Goal: Transaction & Acquisition: Book appointment/travel/reservation

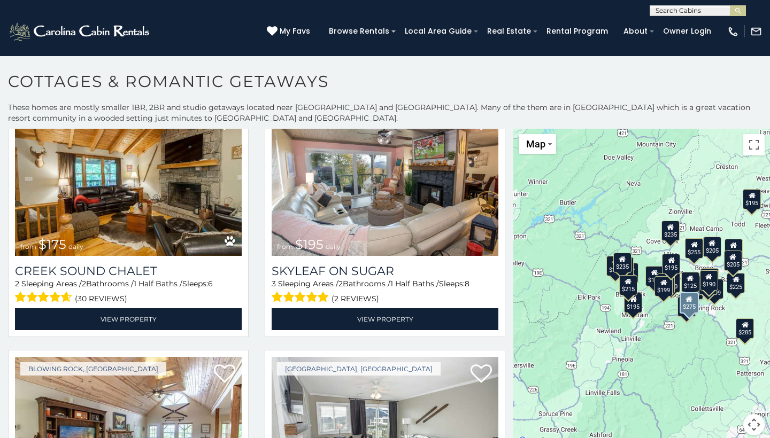
scroll to position [3089, 0]
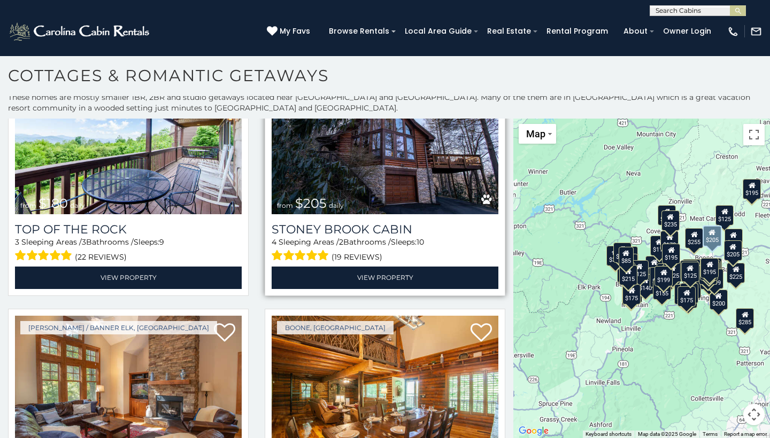
scroll to position [1554, 0]
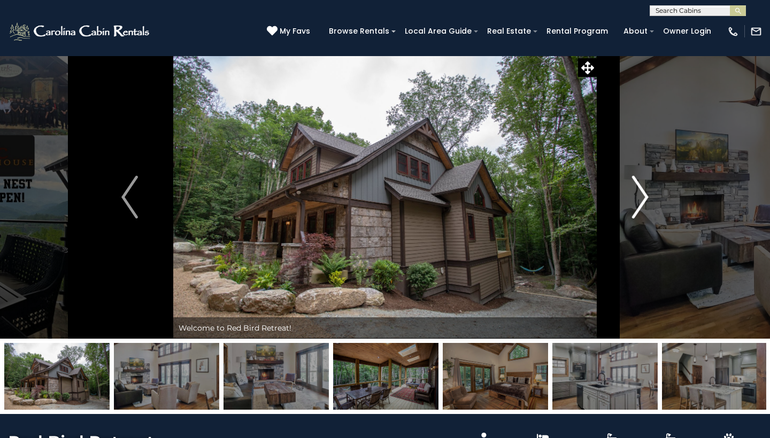
click at [658, 193] on button "Next" at bounding box center [639, 197] width 87 height 283
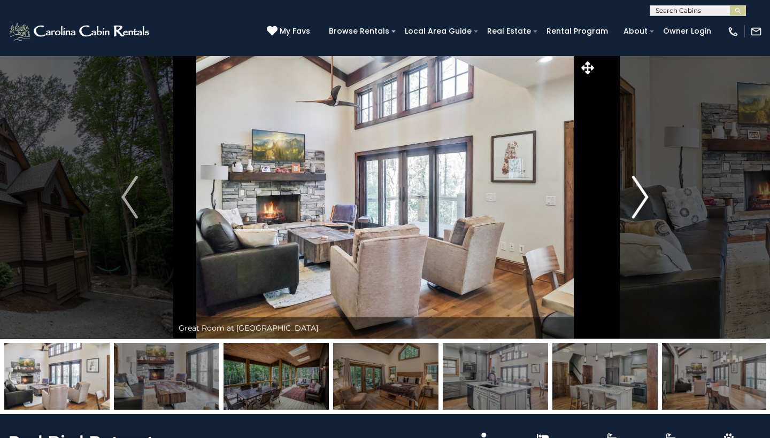
click at [651, 192] on button "Next" at bounding box center [639, 197] width 87 height 283
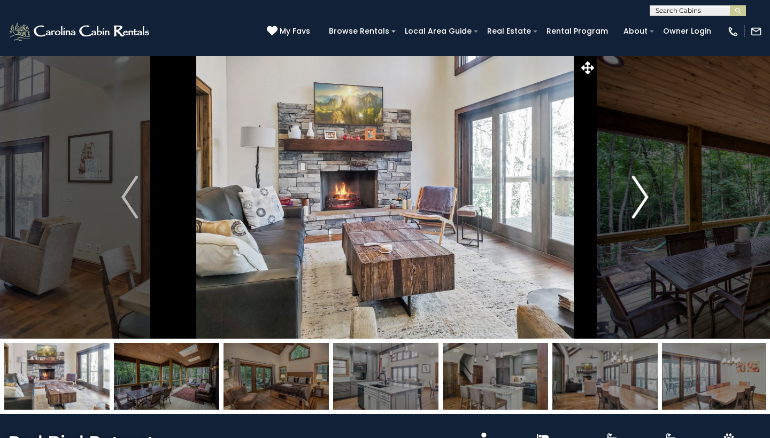
click at [648, 192] on img "Next" at bounding box center [640, 197] width 16 height 43
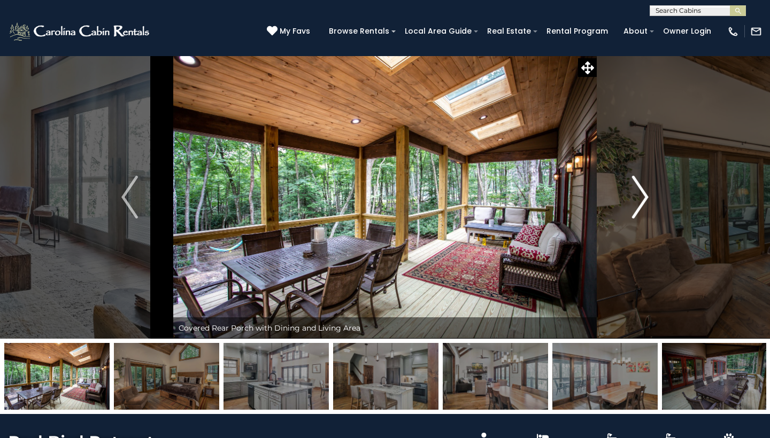
click at [650, 190] on button "Next" at bounding box center [639, 197] width 87 height 283
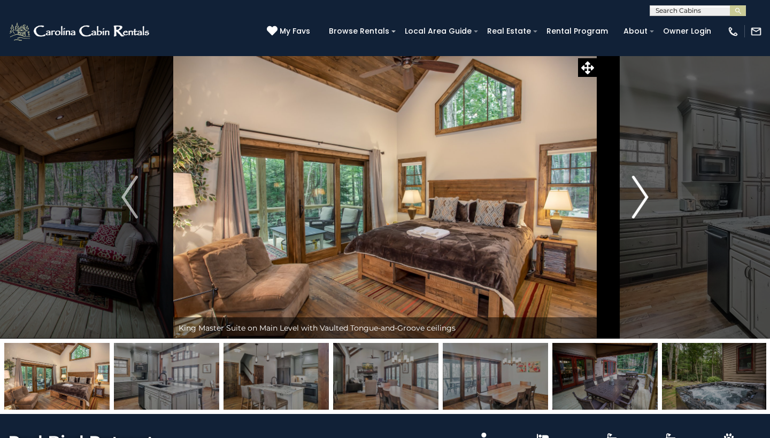
click at [650, 189] on button "Next" at bounding box center [639, 197] width 87 height 283
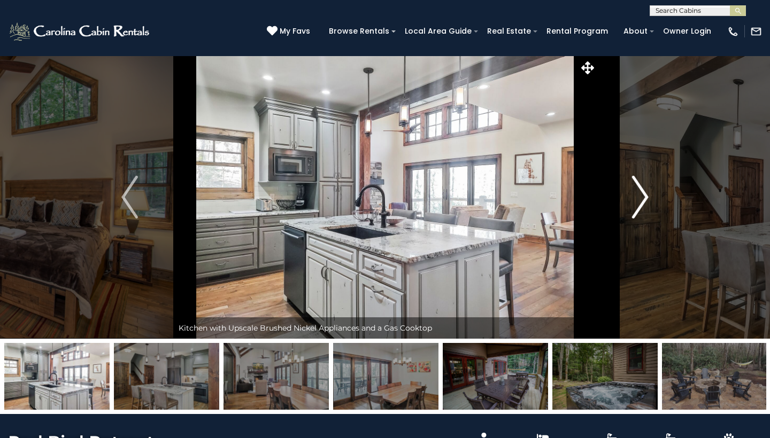
click at [648, 187] on img "Next" at bounding box center [640, 197] width 16 height 43
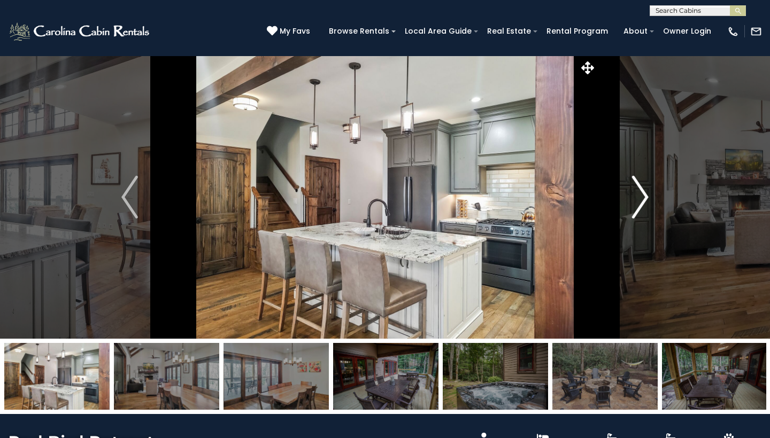
click at [648, 187] on img "Next" at bounding box center [640, 197] width 16 height 43
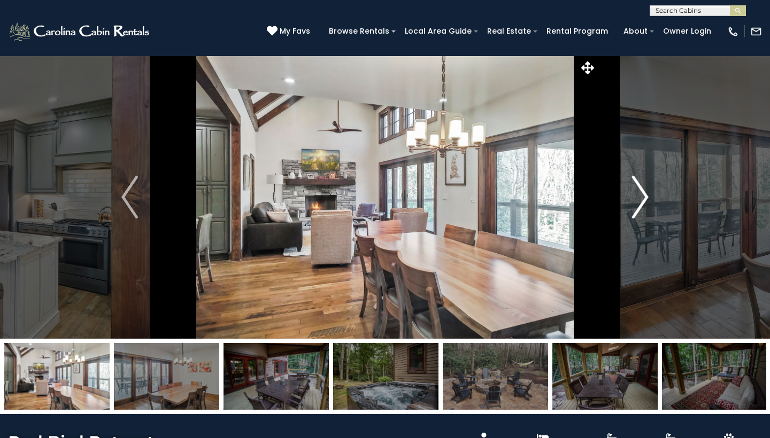
click at [648, 187] on img "Next" at bounding box center [640, 197] width 16 height 43
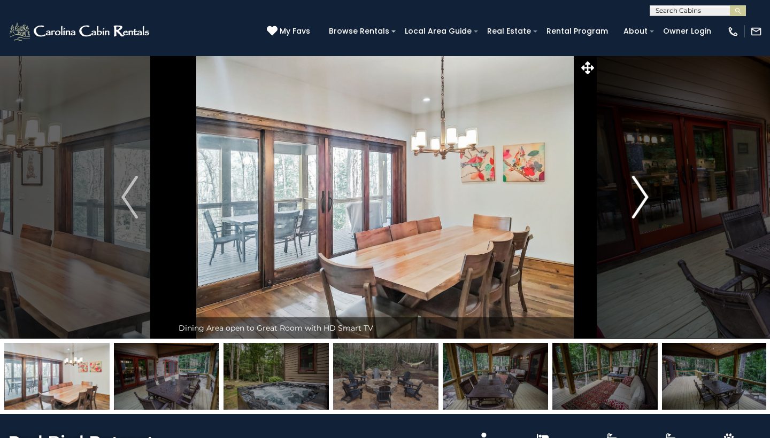
click at [649, 187] on button "Next" at bounding box center [639, 197] width 87 height 283
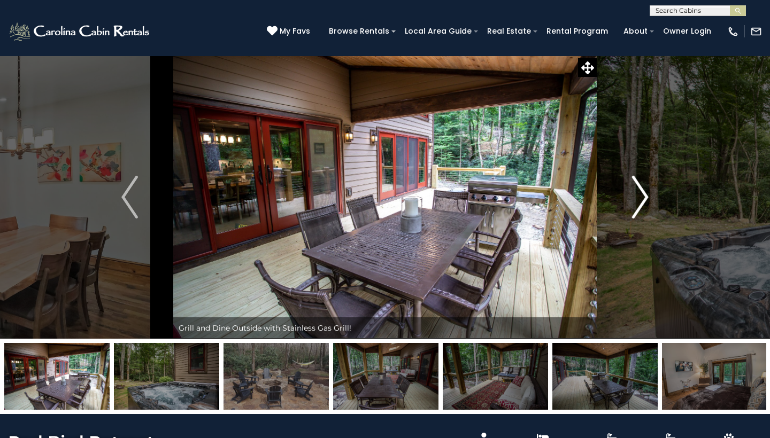
click at [649, 187] on button "Next" at bounding box center [639, 197] width 87 height 283
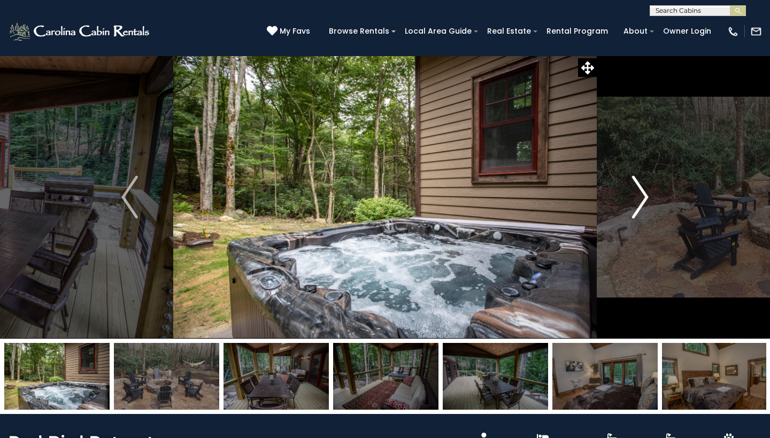
click at [649, 187] on button "Next" at bounding box center [639, 197] width 87 height 283
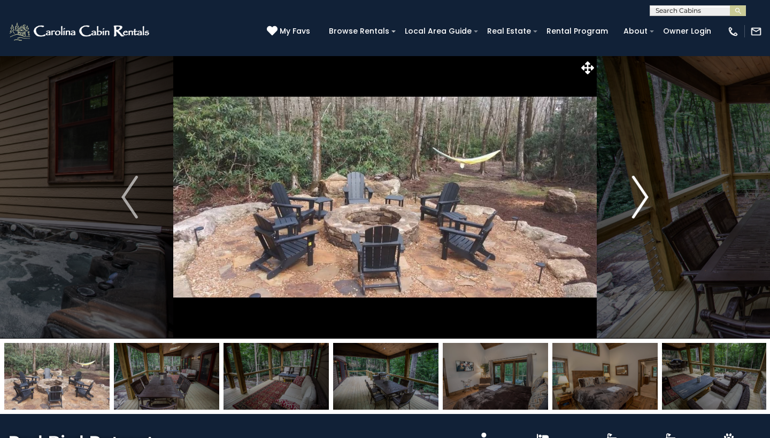
click at [650, 190] on button "Next" at bounding box center [639, 197] width 87 height 283
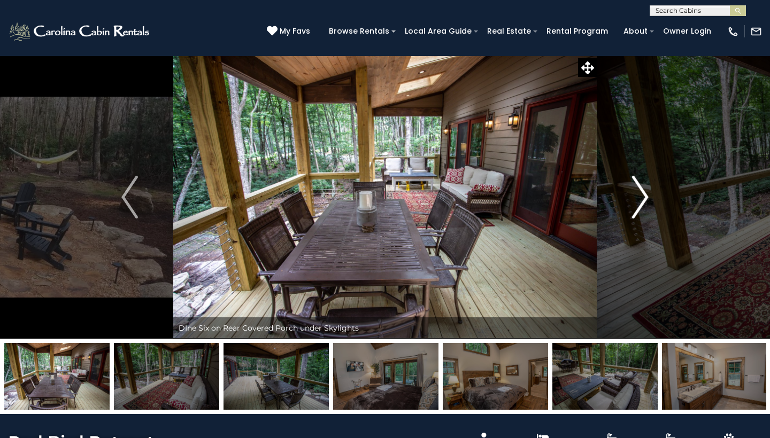
click at [650, 190] on button "Next" at bounding box center [639, 197] width 87 height 283
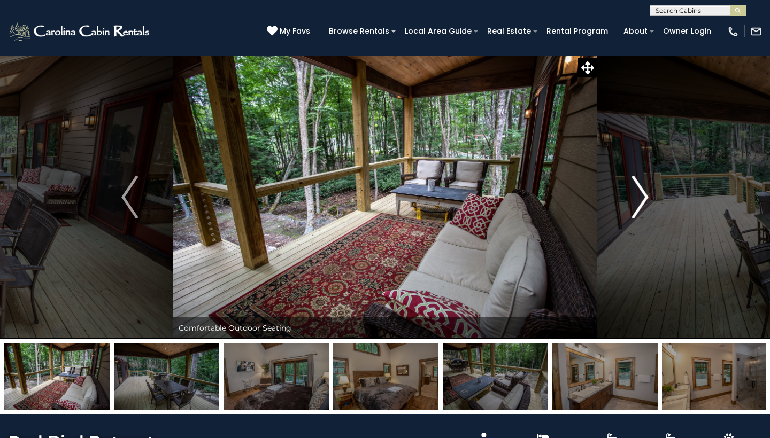
click at [634, 201] on img "Next" at bounding box center [640, 197] width 16 height 43
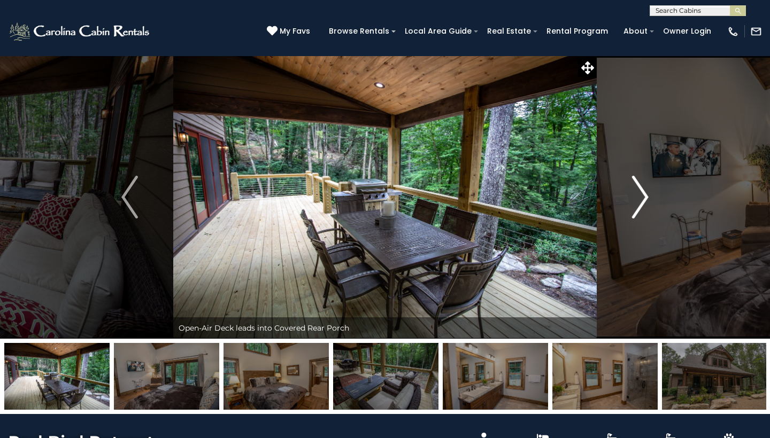
click at [635, 202] on img "Next" at bounding box center [640, 197] width 16 height 43
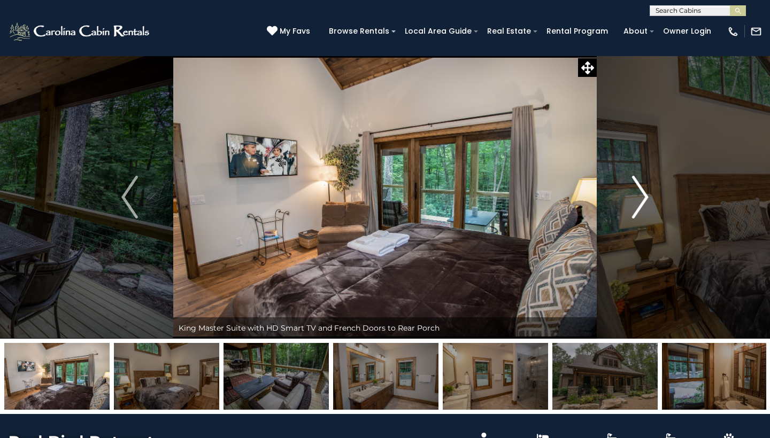
click at [638, 202] on img "Next" at bounding box center [640, 197] width 16 height 43
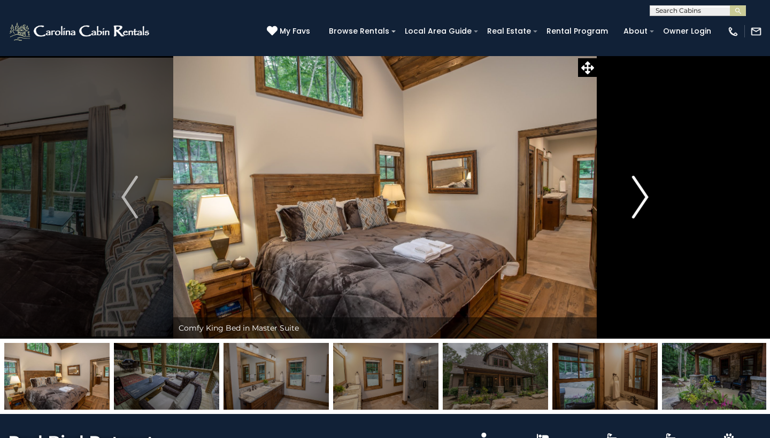
click at [638, 202] on img "Next" at bounding box center [640, 197] width 16 height 43
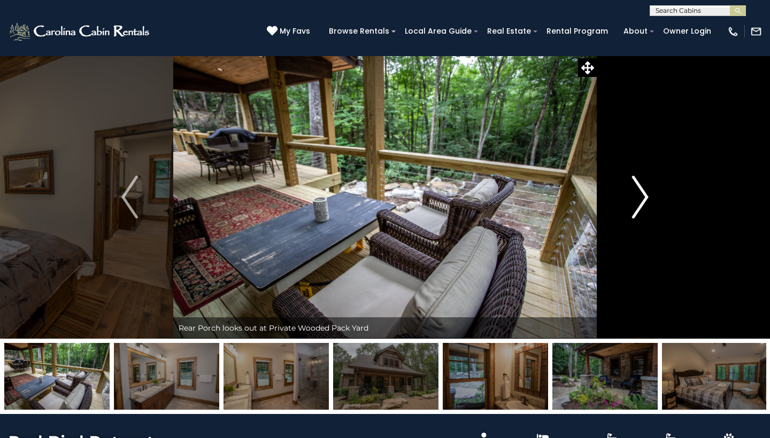
click at [638, 202] on img "Next" at bounding box center [640, 197] width 16 height 43
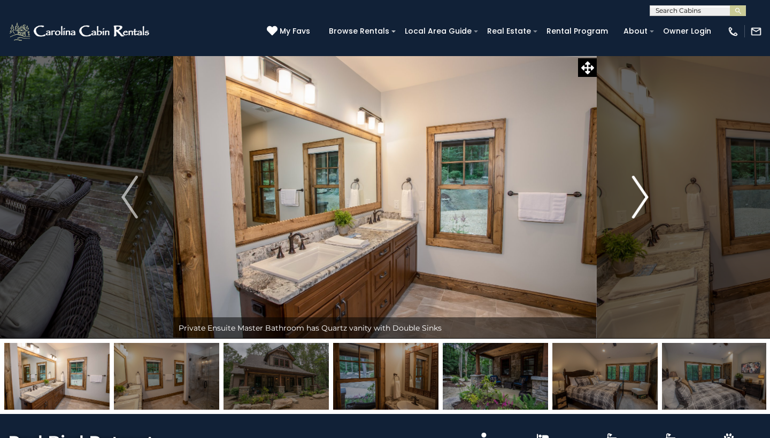
click at [648, 216] on img "Next" at bounding box center [640, 197] width 16 height 43
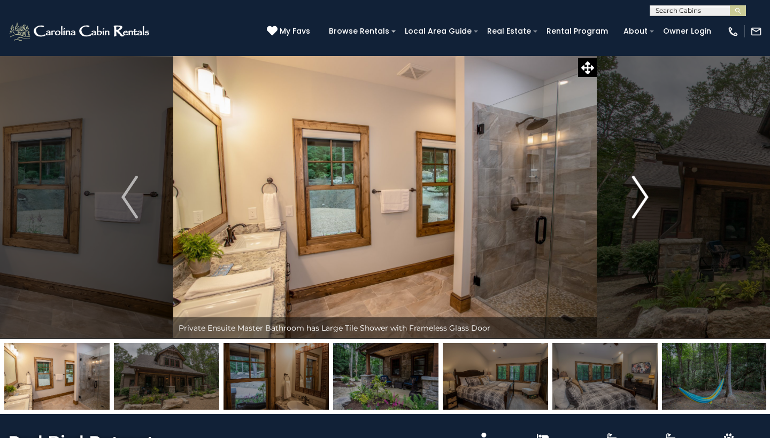
click at [644, 196] on img "Next" at bounding box center [640, 197] width 16 height 43
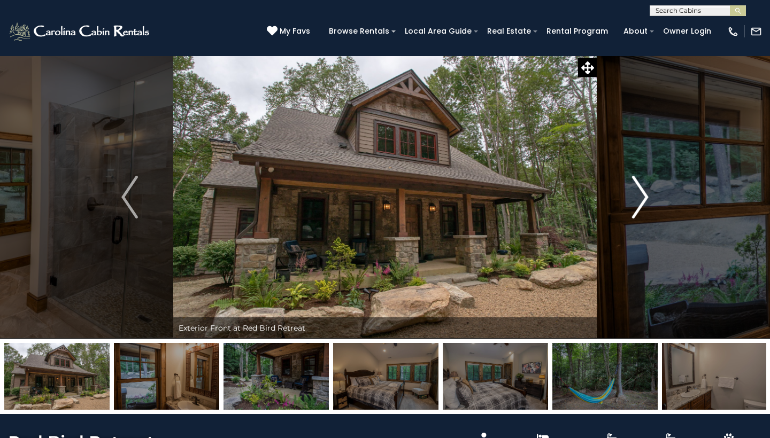
click at [644, 196] on img "Next" at bounding box center [640, 197] width 16 height 43
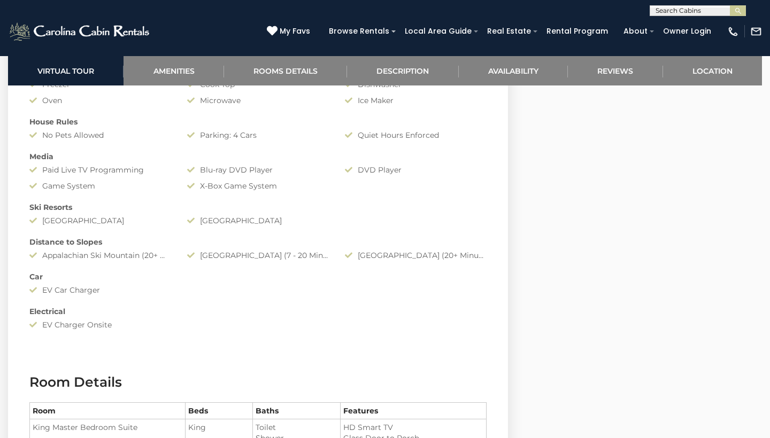
scroll to position [1060, 0]
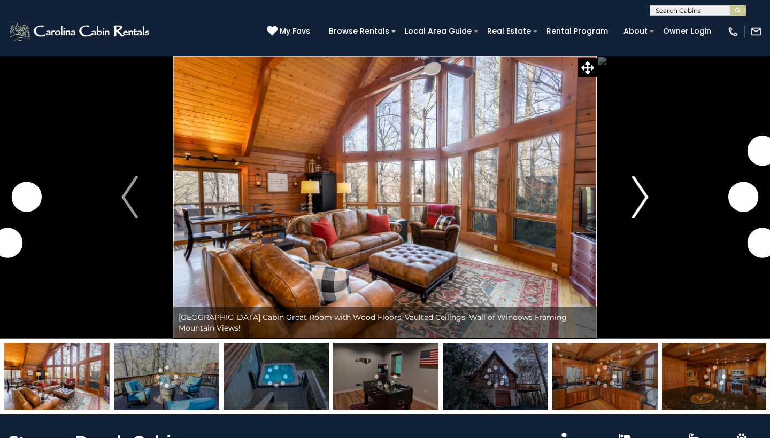
click at [636, 190] on img "Next" at bounding box center [640, 197] width 16 height 43
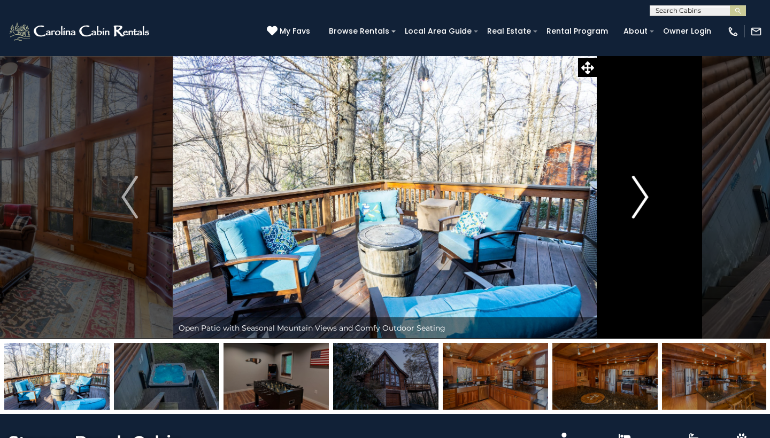
click at [636, 190] on img "Next" at bounding box center [640, 197] width 16 height 43
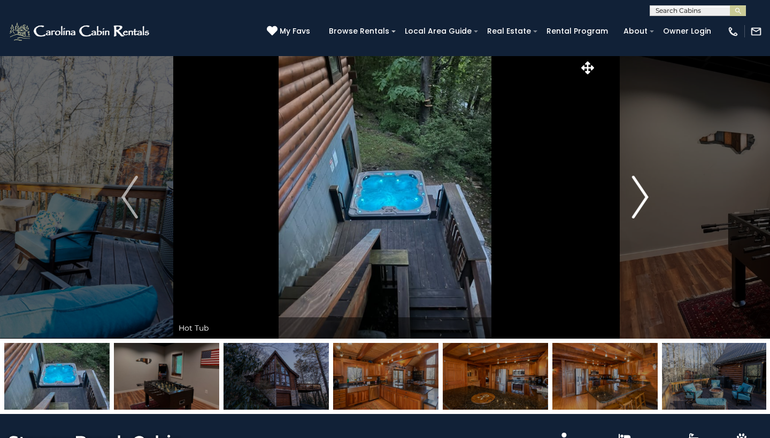
click at [639, 190] on img "Next" at bounding box center [640, 197] width 16 height 43
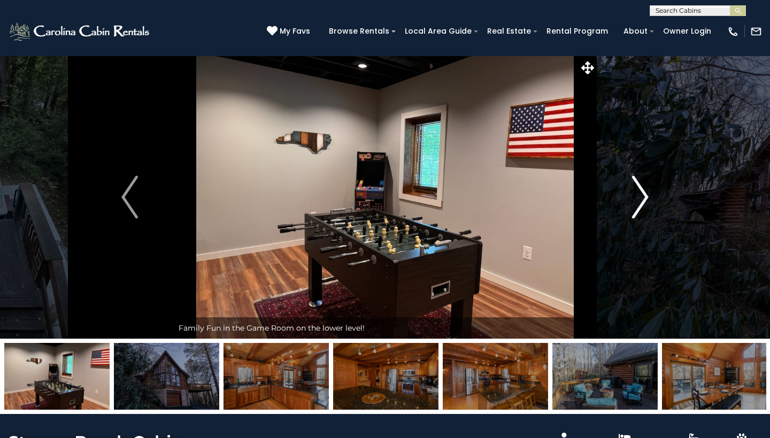
click at [639, 190] on img "Next" at bounding box center [640, 197] width 16 height 43
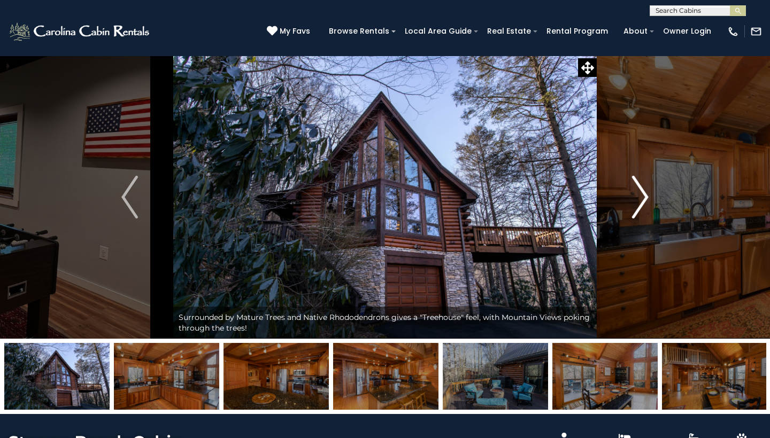
click at [639, 190] on img "Next" at bounding box center [640, 197] width 16 height 43
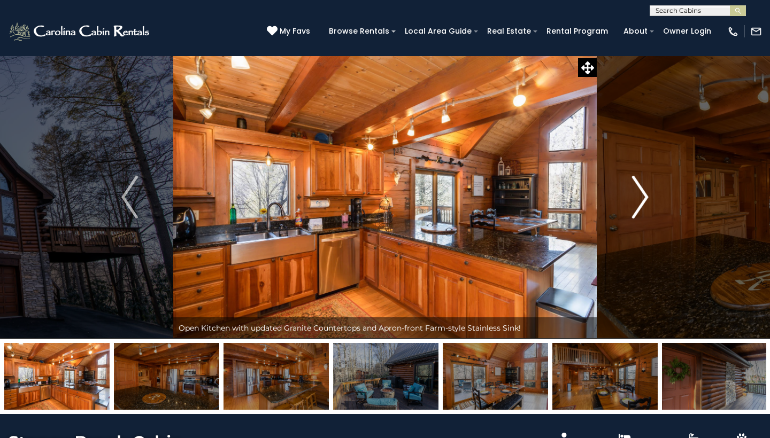
click at [639, 190] on img "Next" at bounding box center [640, 197] width 16 height 43
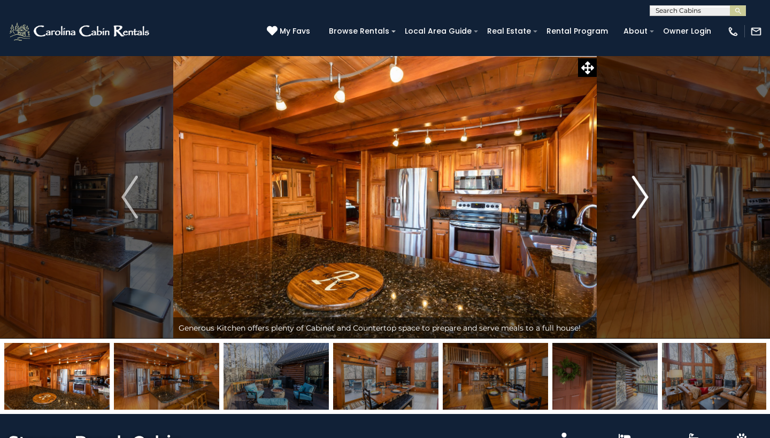
click at [639, 190] on img "Next" at bounding box center [640, 197] width 16 height 43
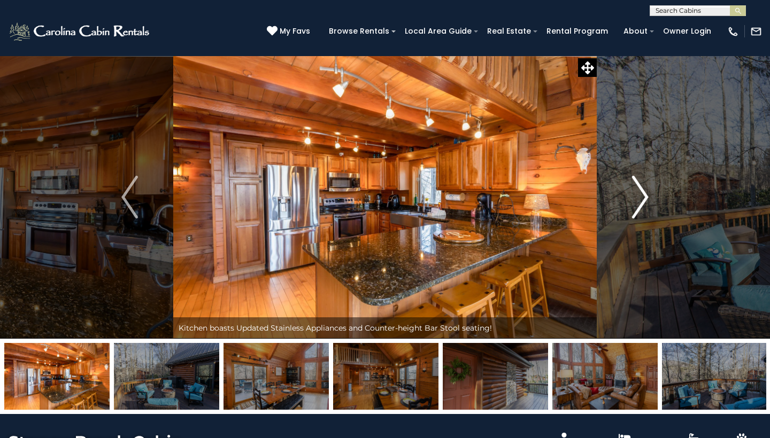
click at [639, 190] on img "Next" at bounding box center [640, 197] width 16 height 43
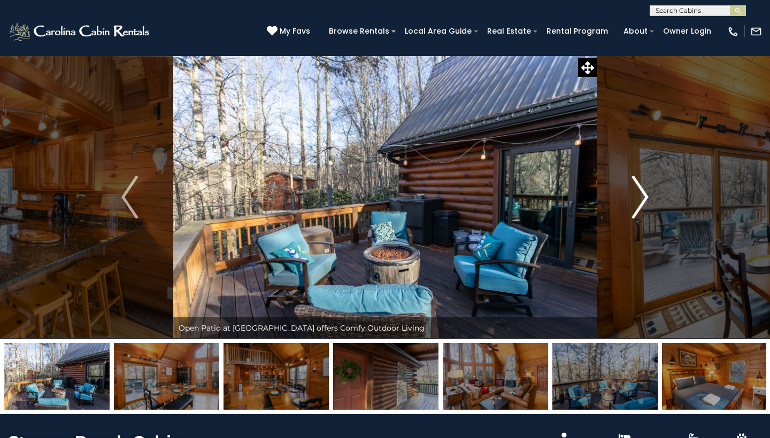
click at [639, 190] on img "Next" at bounding box center [640, 197] width 16 height 43
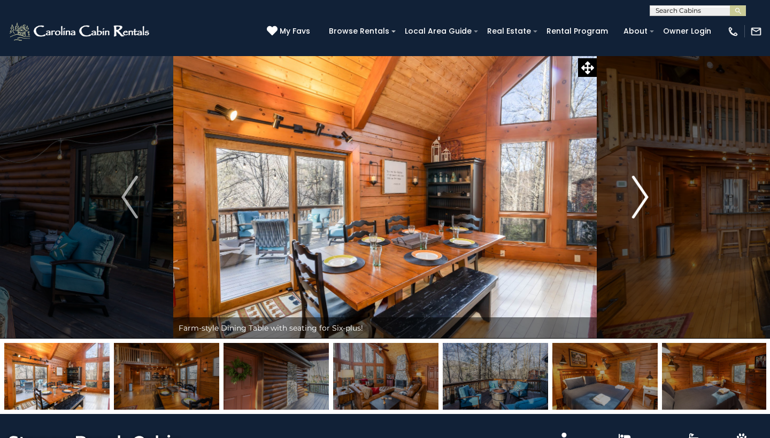
click at [639, 190] on img "Next" at bounding box center [640, 197] width 16 height 43
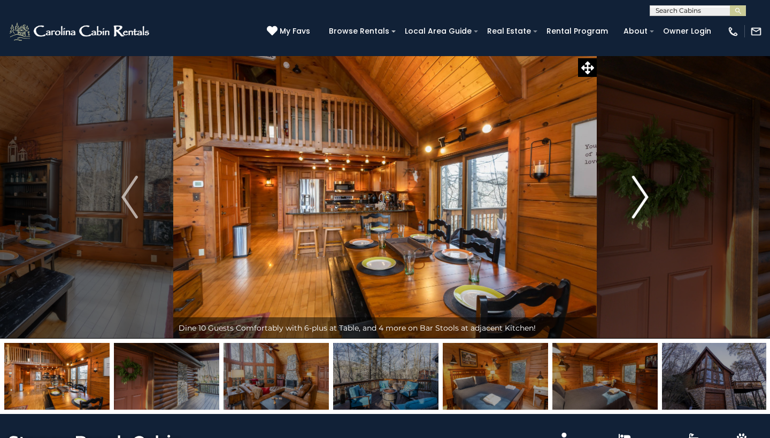
click at [639, 190] on img "Next" at bounding box center [640, 197] width 16 height 43
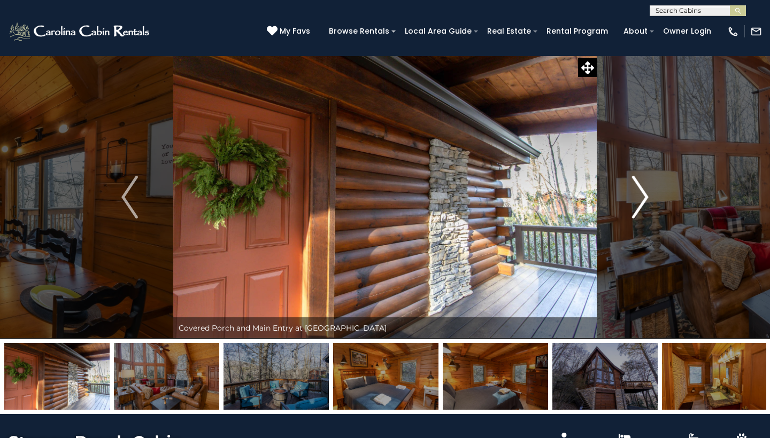
click at [639, 190] on img "Next" at bounding box center [640, 197] width 16 height 43
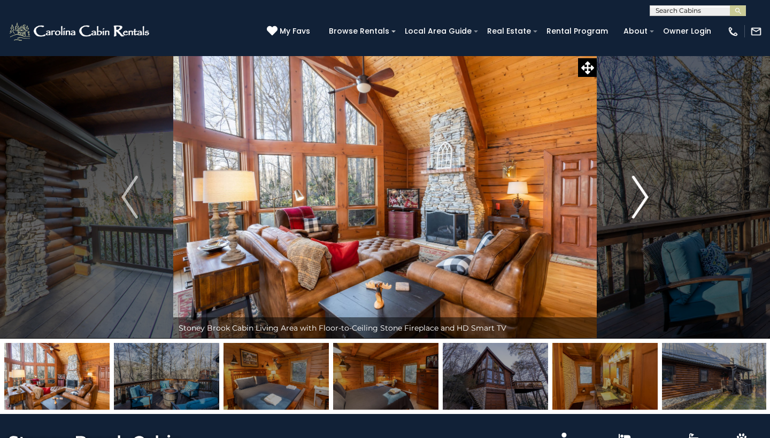
click at [639, 190] on img "Next" at bounding box center [640, 197] width 16 height 43
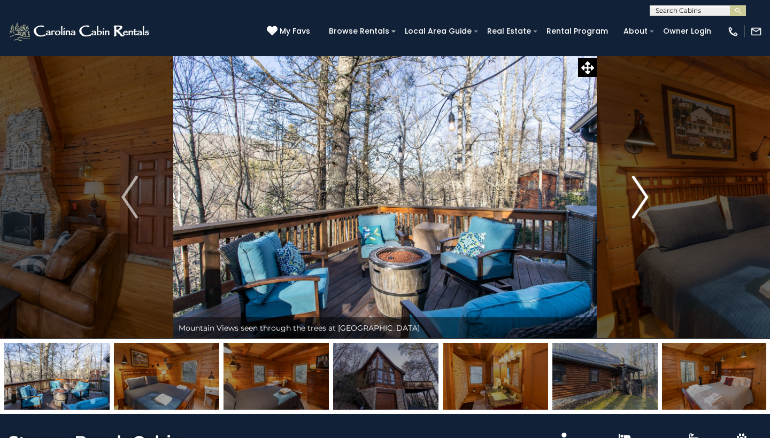
click at [639, 190] on img "Next" at bounding box center [640, 197] width 16 height 43
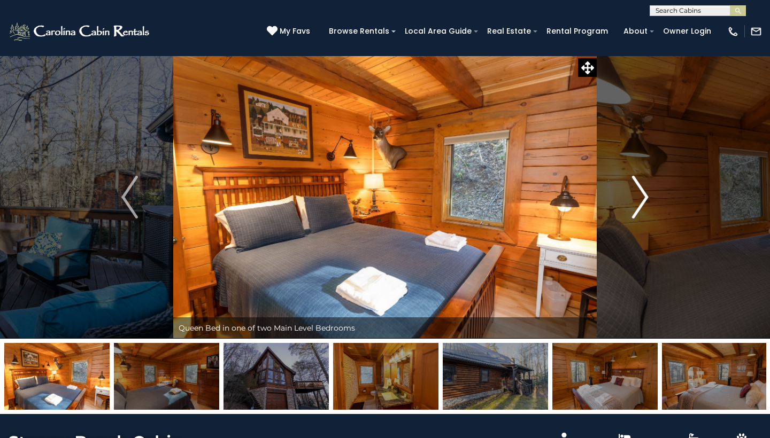
click at [639, 190] on img "Next" at bounding box center [640, 197] width 16 height 43
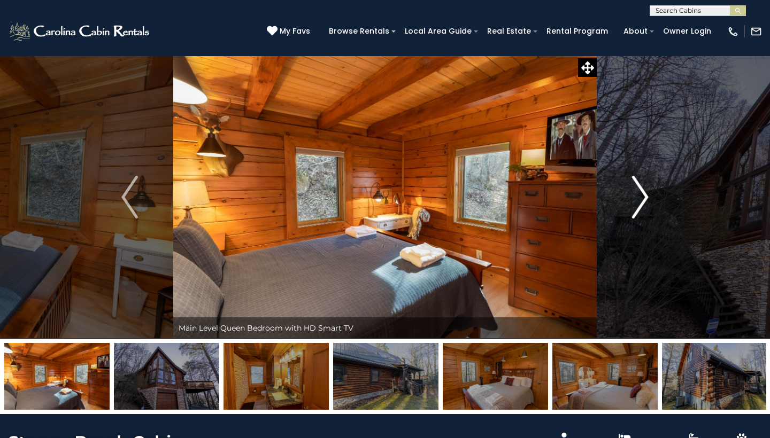
click at [639, 190] on img "Next" at bounding box center [640, 197] width 16 height 43
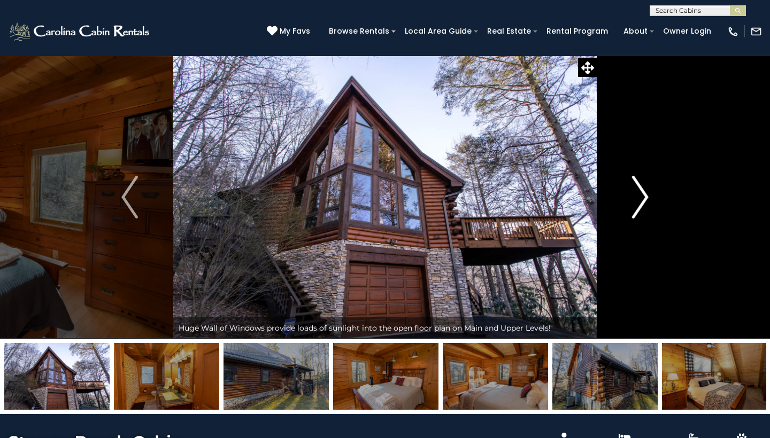
click at [639, 190] on img "Next" at bounding box center [640, 197] width 16 height 43
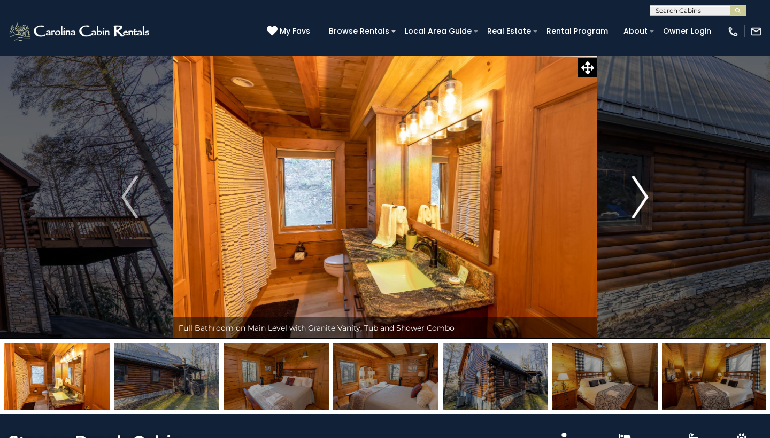
click at [639, 190] on img "Next" at bounding box center [640, 197] width 16 height 43
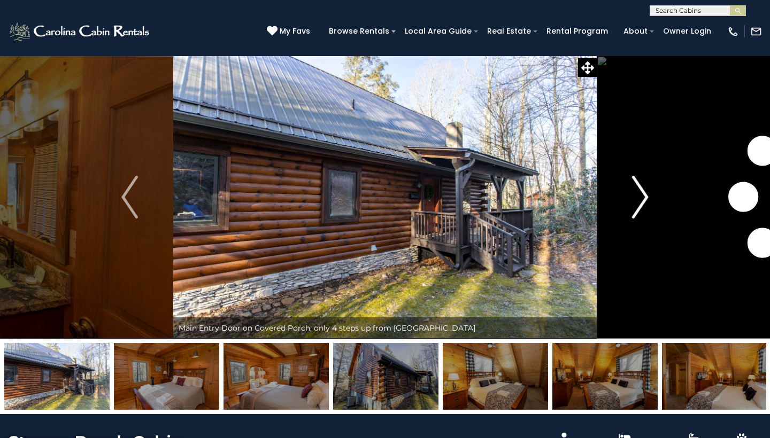
click at [639, 190] on img "Next" at bounding box center [640, 197] width 16 height 43
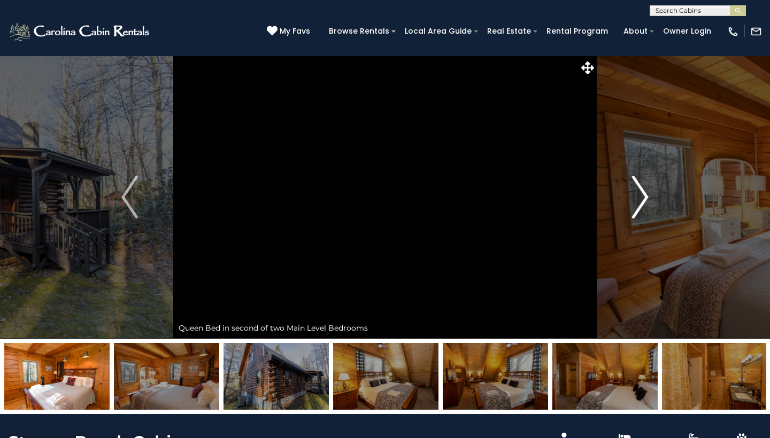
click at [639, 190] on img "Next" at bounding box center [640, 197] width 16 height 43
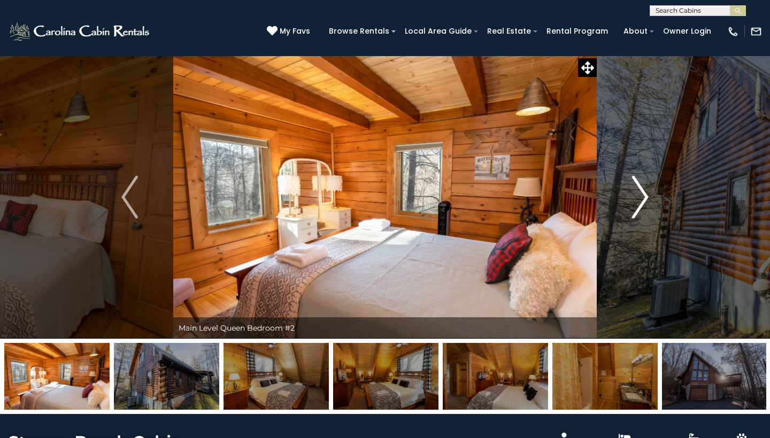
click at [640, 190] on img "Next" at bounding box center [640, 197] width 16 height 43
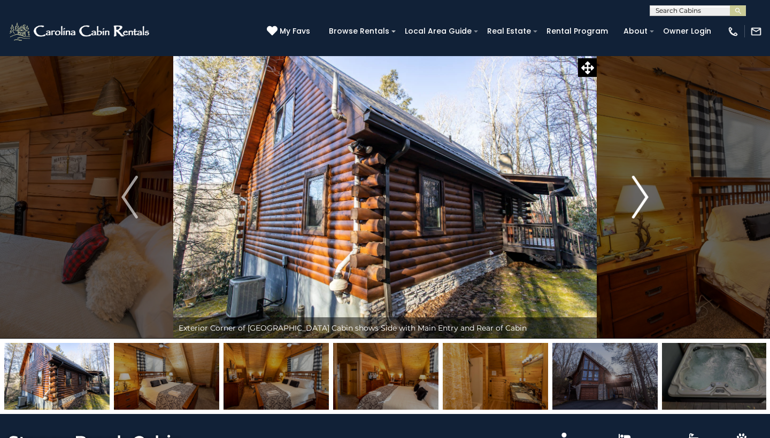
click at [640, 190] on img "Next" at bounding box center [640, 197] width 16 height 43
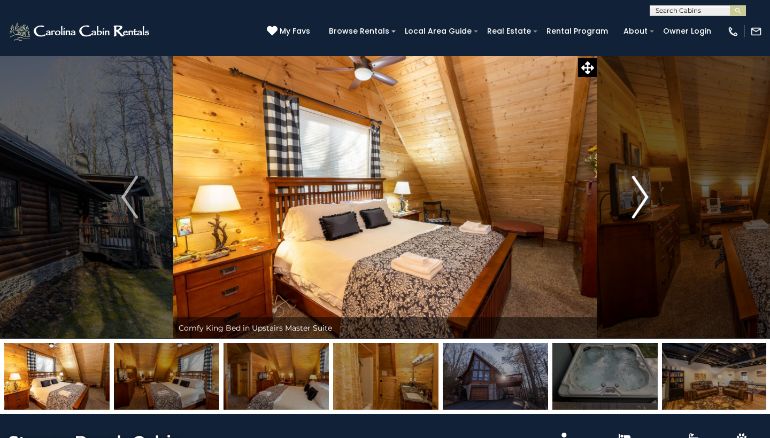
click at [640, 190] on img "Next" at bounding box center [640, 197] width 16 height 43
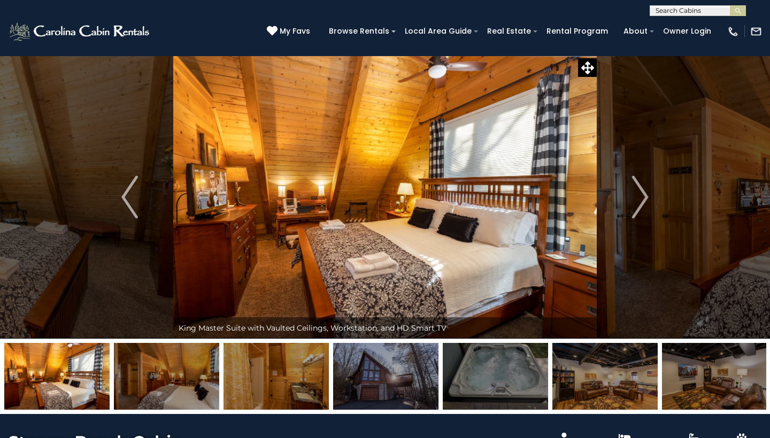
click at [609, 373] on img at bounding box center [604, 376] width 105 height 67
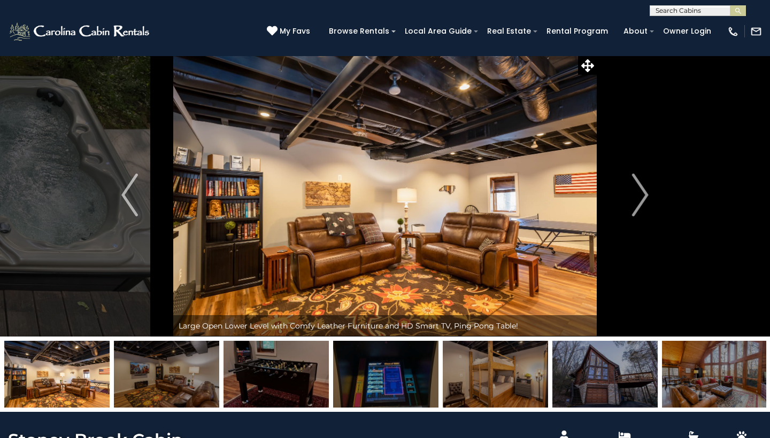
scroll to position [2, 0]
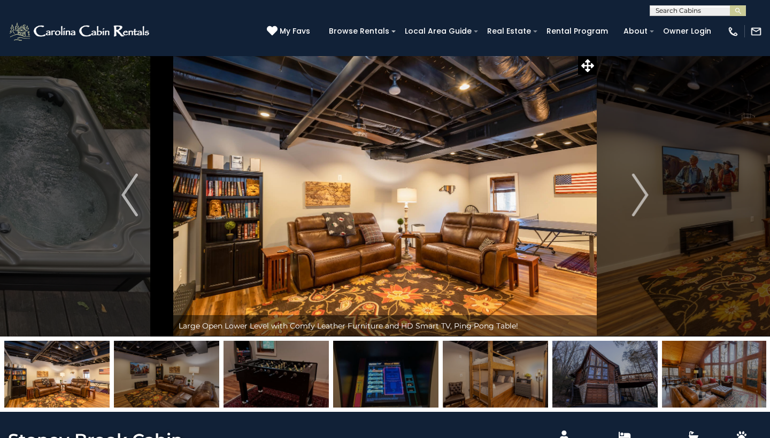
click at [413, 378] on img at bounding box center [385, 374] width 105 height 67
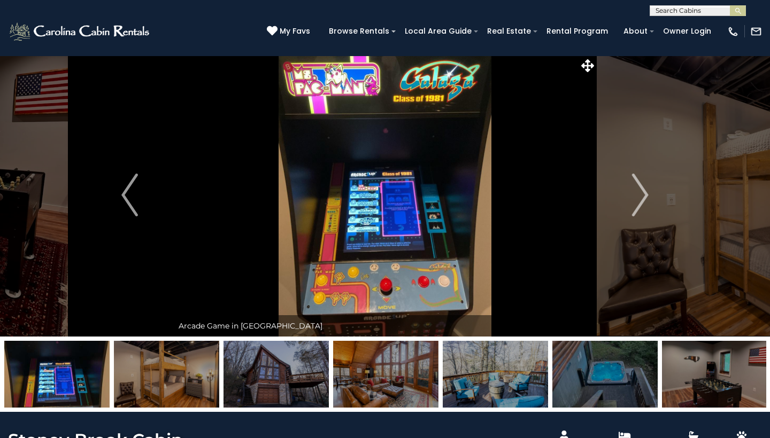
click at [321, 373] on img at bounding box center [275, 374] width 105 height 67
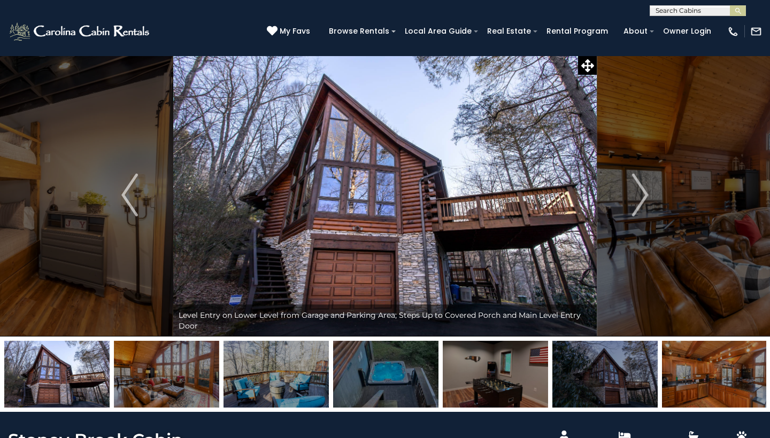
click at [188, 387] on img at bounding box center [166, 374] width 105 height 67
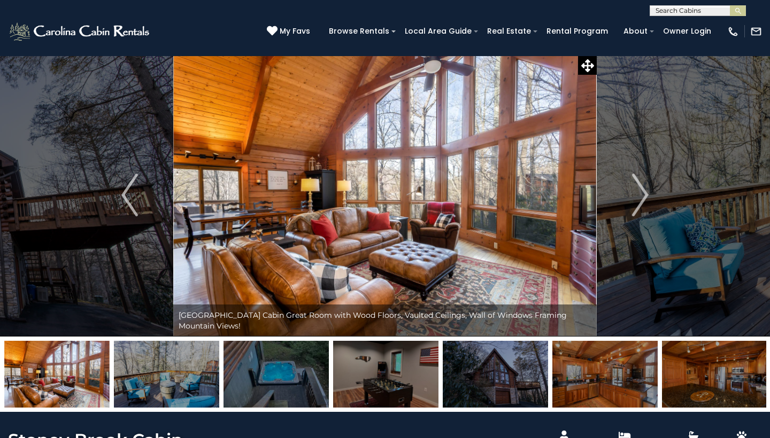
click at [615, 358] on img at bounding box center [604, 374] width 105 height 67
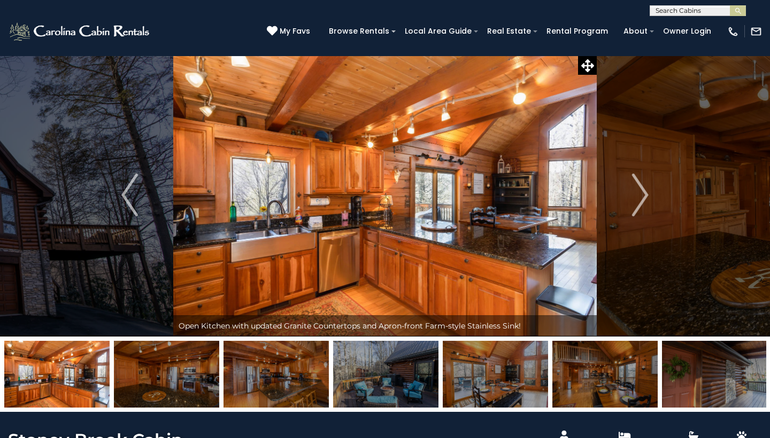
click at [610, 362] on img at bounding box center [604, 374] width 105 height 67
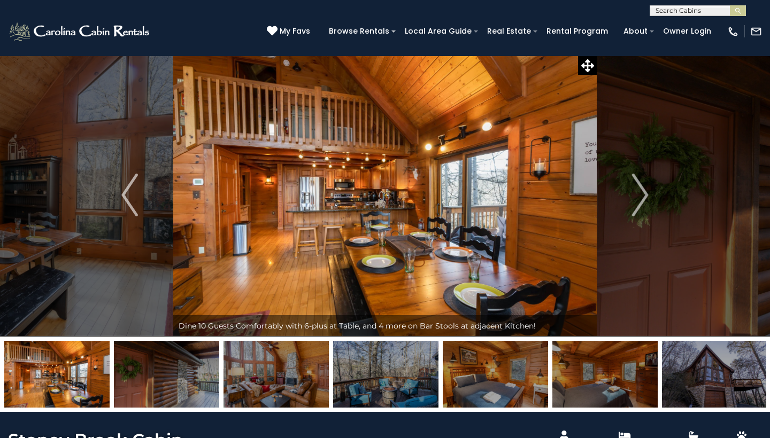
click at [598, 367] on img at bounding box center [604, 374] width 105 height 67
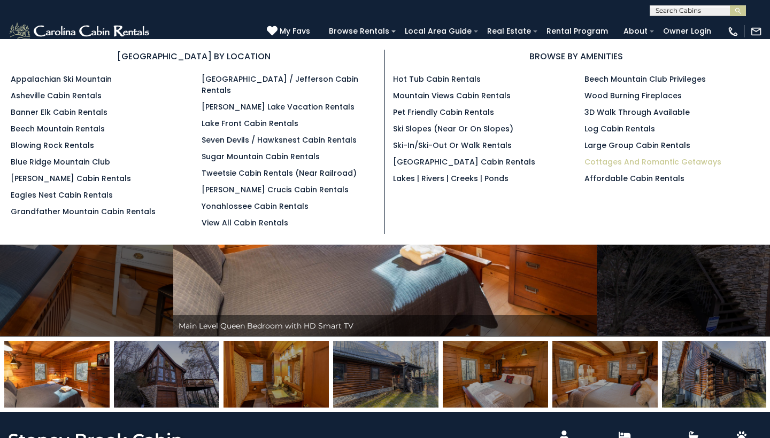
click at [626, 158] on link "Cottages and Romantic Getaways" at bounding box center [652, 162] width 137 height 11
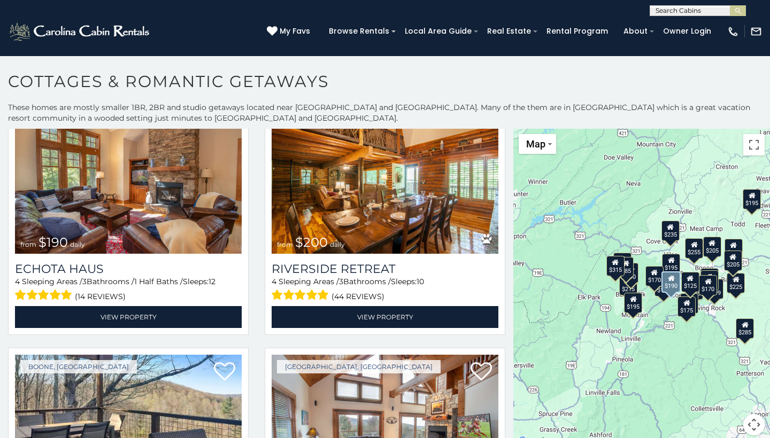
scroll to position [1801, 0]
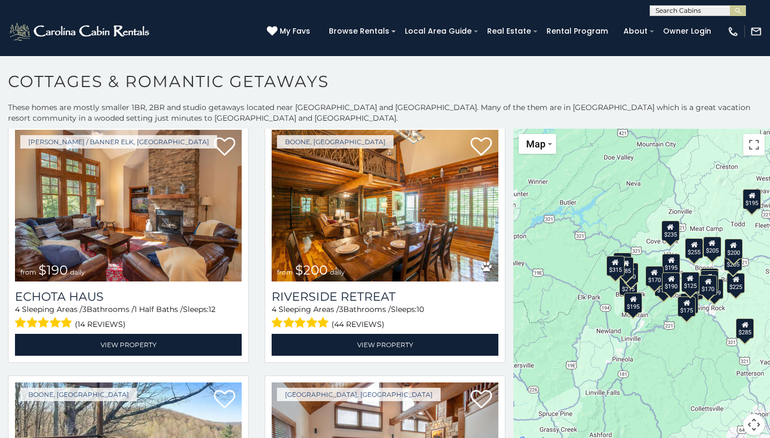
click at [503, 110] on p "These homes are mostly smaller 1BR, 2BR and studio getaways located near Boone …" at bounding box center [385, 112] width 770 height 21
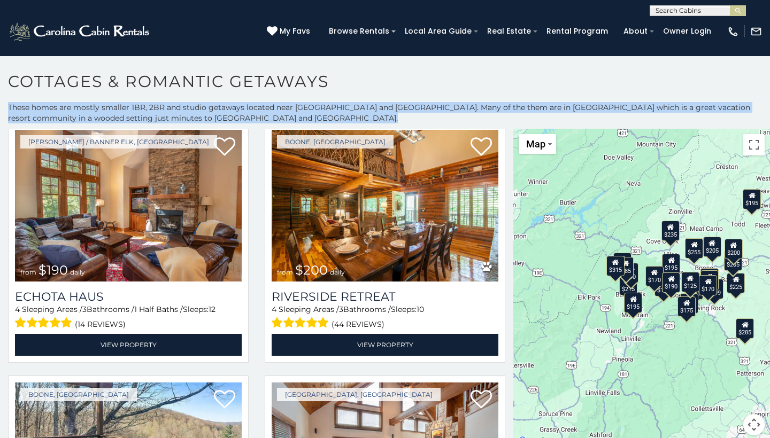
click at [503, 110] on p "These homes are mostly smaller 1BR, 2BR and studio getaways located near Boone …" at bounding box center [385, 112] width 770 height 21
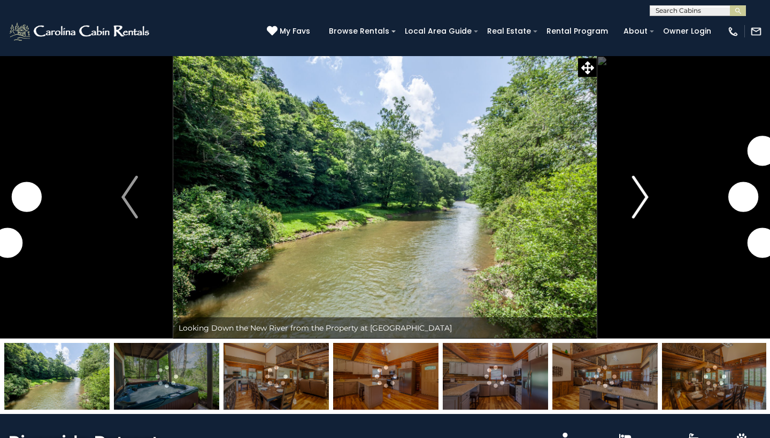
click at [646, 198] on img "Next" at bounding box center [640, 197] width 16 height 43
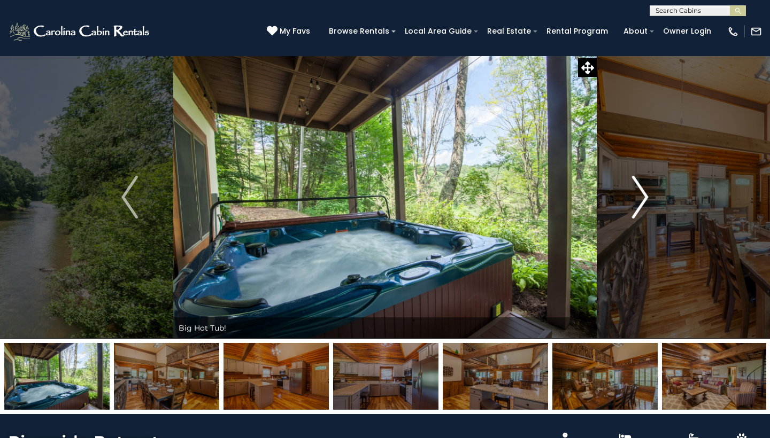
click at [639, 196] on img "Next" at bounding box center [640, 197] width 16 height 43
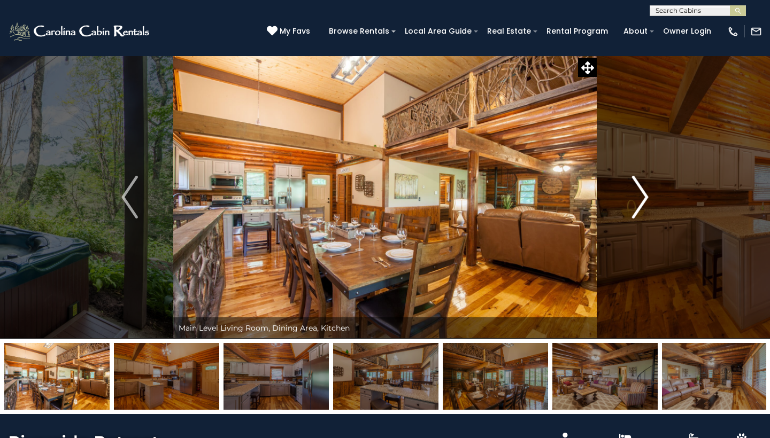
click at [639, 196] on img "Next" at bounding box center [640, 197] width 16 height 43
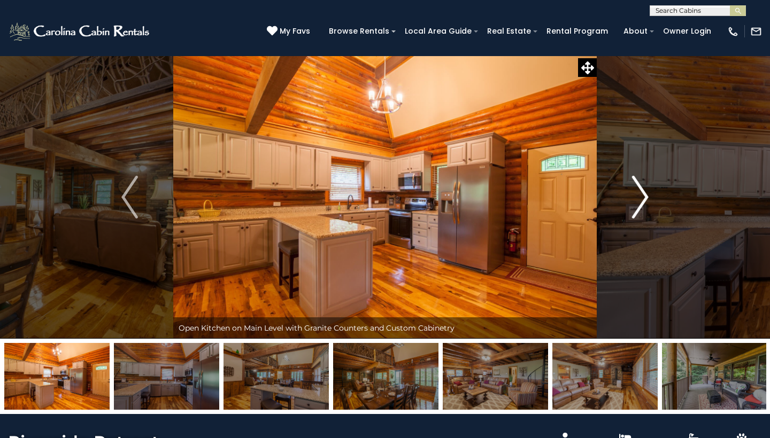
click at [639, 196] on img "Next" at bounding box center [640, 197] width 16 height 43
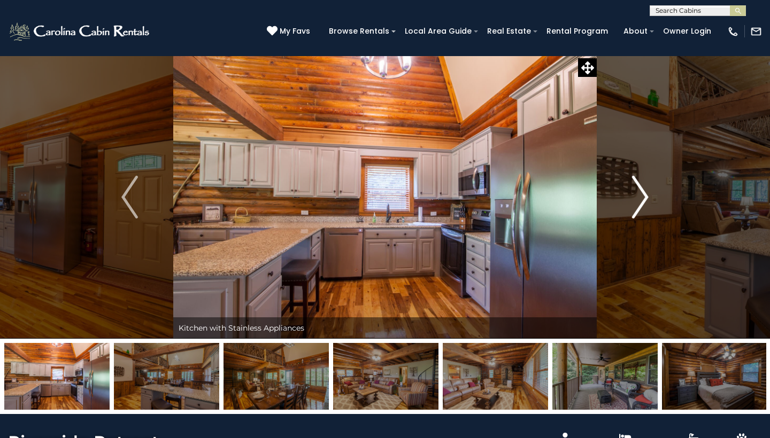
click at [639, 196] on img "Next" at bounding box center [640, 197] width 16 height 43
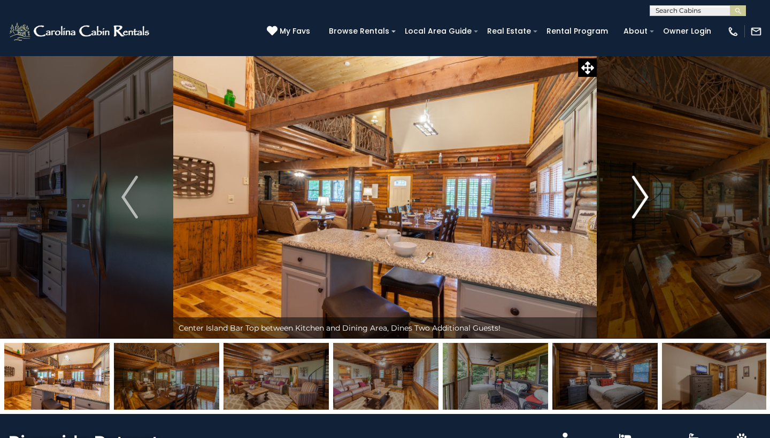
click at [639, 196] on img "Next" at bounding box center [640, 197] width 16 height 43
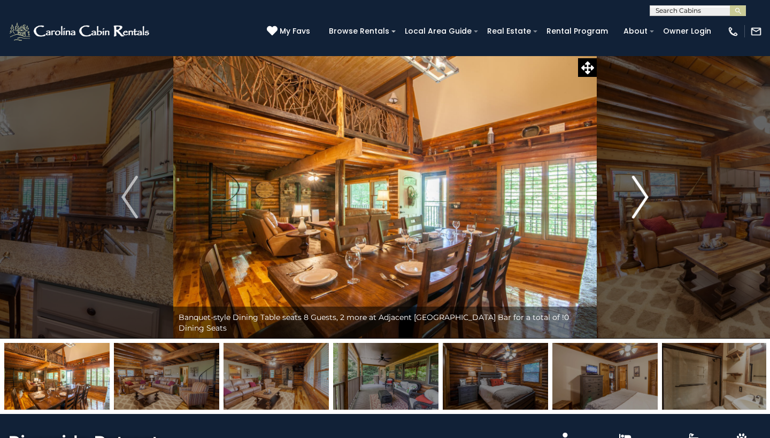
click at [639, 196] on img "Next" at bounding box center [640, 197] width 16 height 43
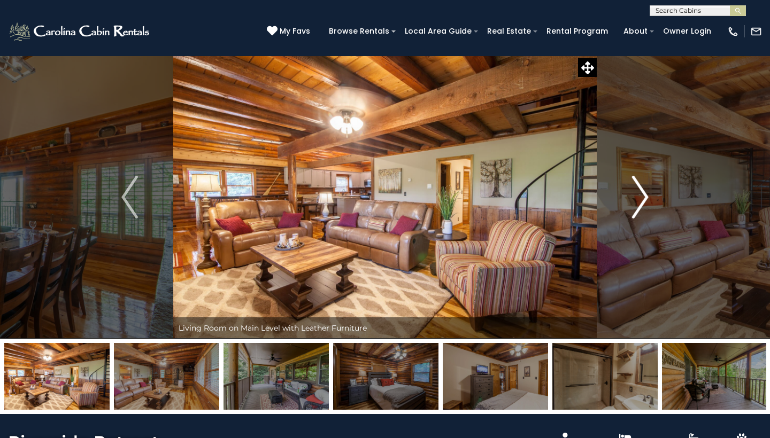
click at [639, 196] on img "Next" at bounding box center [640, 197] width 16 height 43
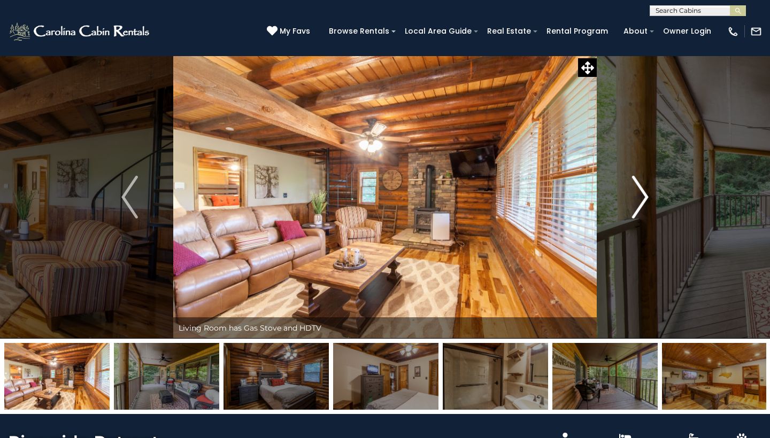
click at [639, 196] on img "Next" at bounding box center [640, 197] width 16 height 43
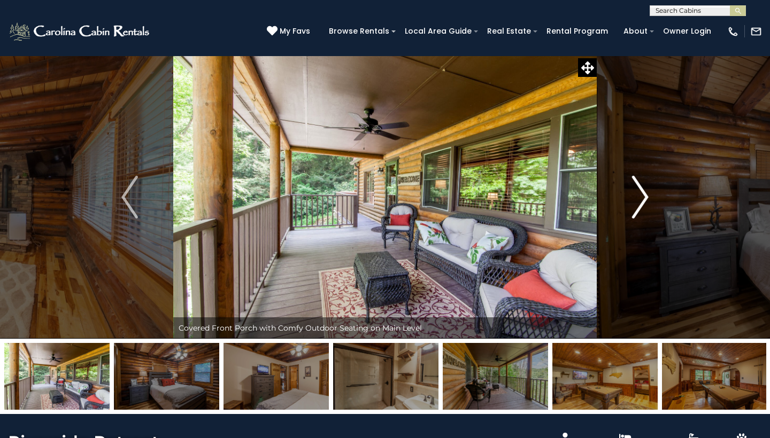
click at [639, 196] on img "Next" at bounding box center [640, 197] width 16 height 43
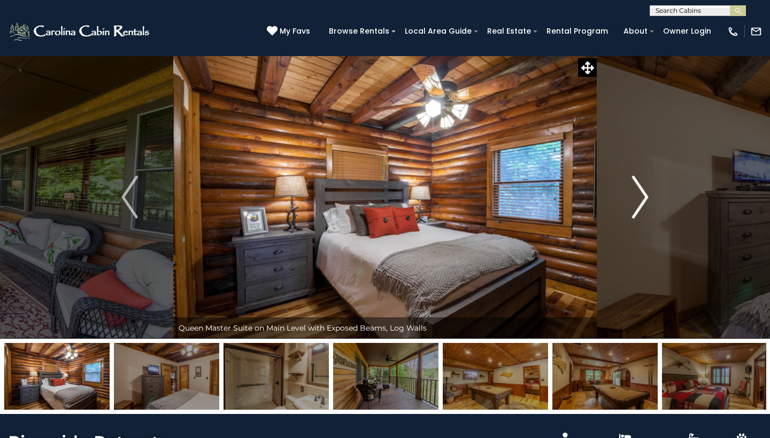
click at [639, 196] on img "Next" at bounding box center [640, 197] width 16 height 43
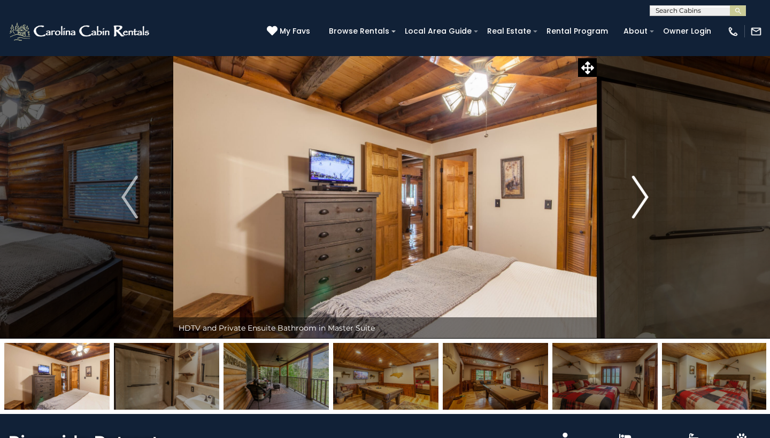
click at [639, 196] on img "Next" at bounding box center [640, 197] width 16 height 43
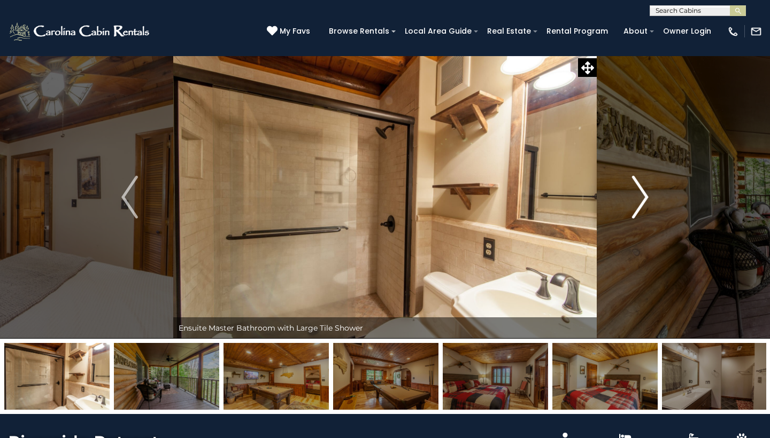
click at [645, 200] on img "Next" at bounding box center [640, 197] width 16 height 43
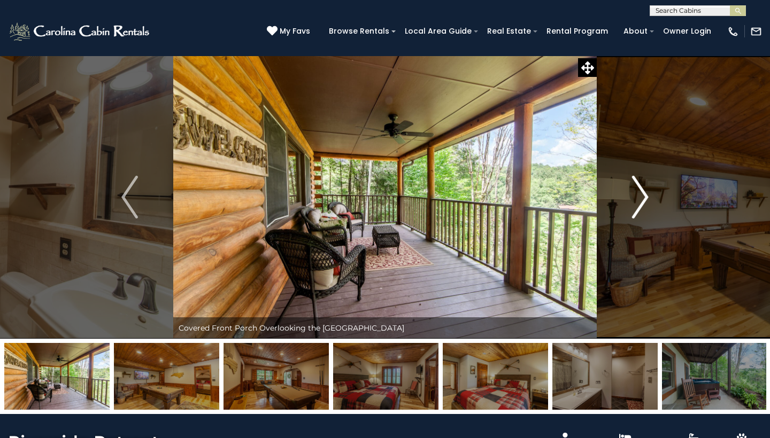
click at [643, 199] on img "Next" at bounding box center [640, 197] width 16 height 43
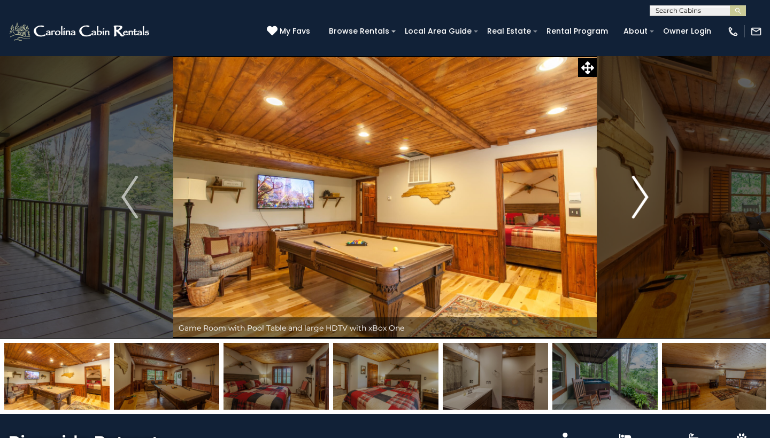
click at [643, 200] on img "Next" at bounding box center [640, 197] width 16 height 43
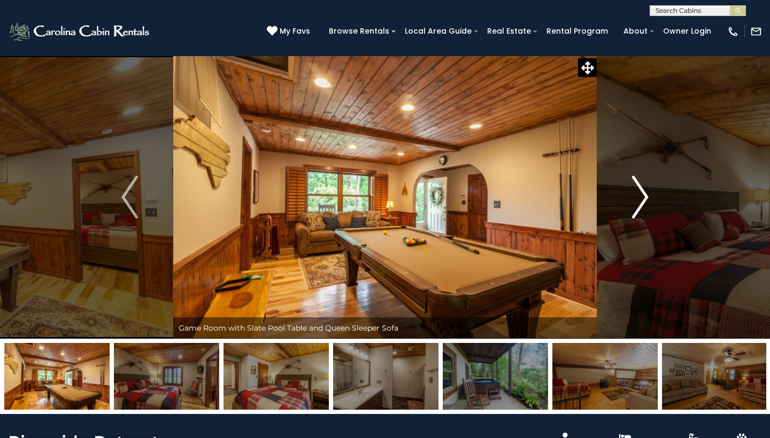
click at [643, 200] on img "Next" at bounding box center [640, 197] width 16 height 43
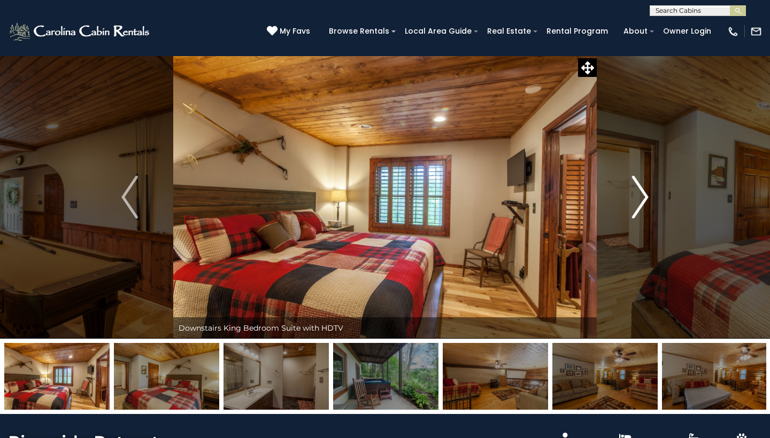
click at [643, 200] on img "Next" at bounding box center [640, 197] width 16 height 43
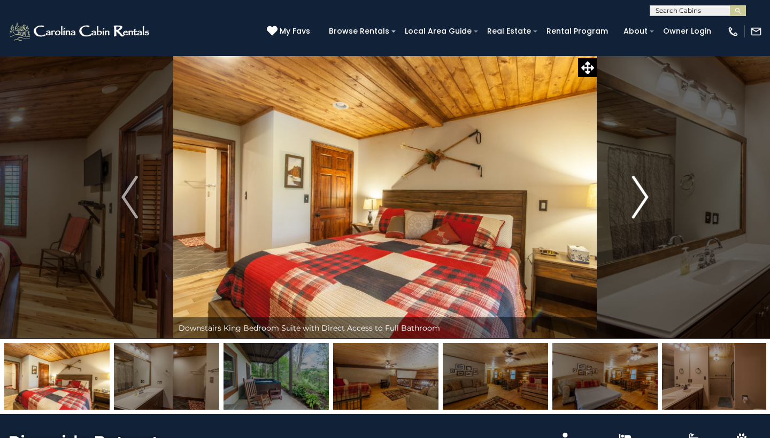
click at [643, 201] on img "Next" at bounding box center [640, 197] width 16 height 43
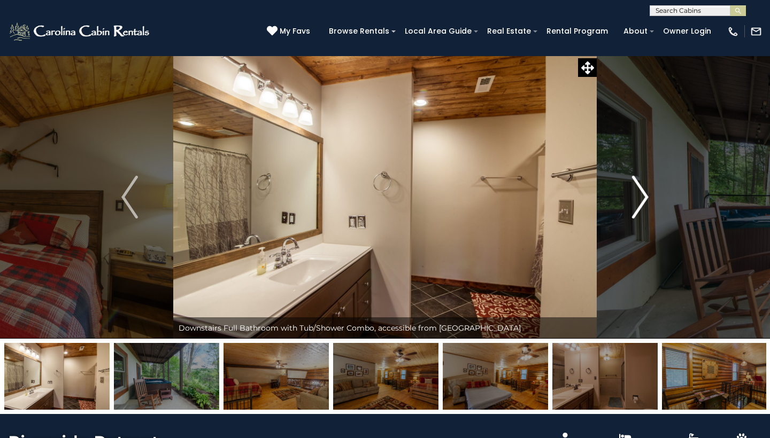
click at [643, 201] on img "Next" at bounding box center [640, 197] width 16 height 43
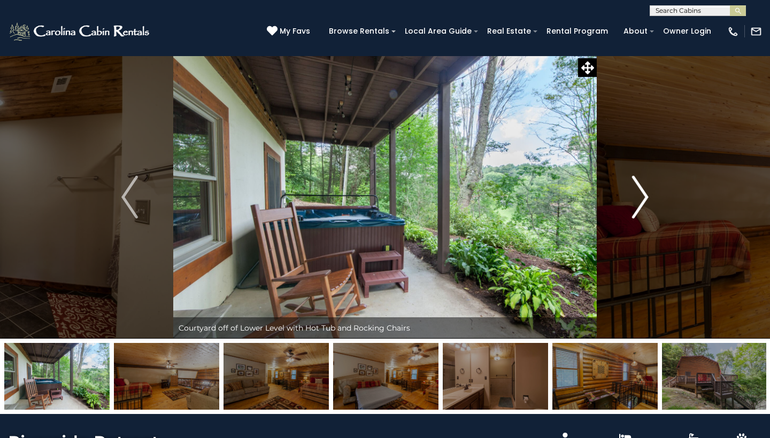
click at [643, 201] on img "Next" at bounding box center [640, 197] width 16 height 43
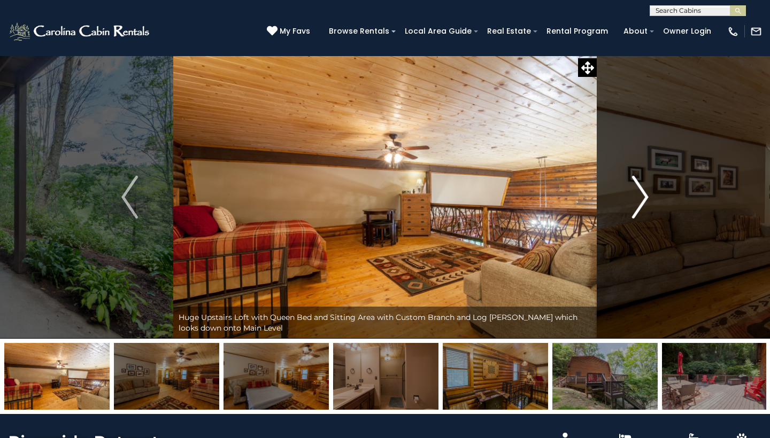
click at [644, 202] on img "Next" at bounding box center [640, 197] width 16 height 43
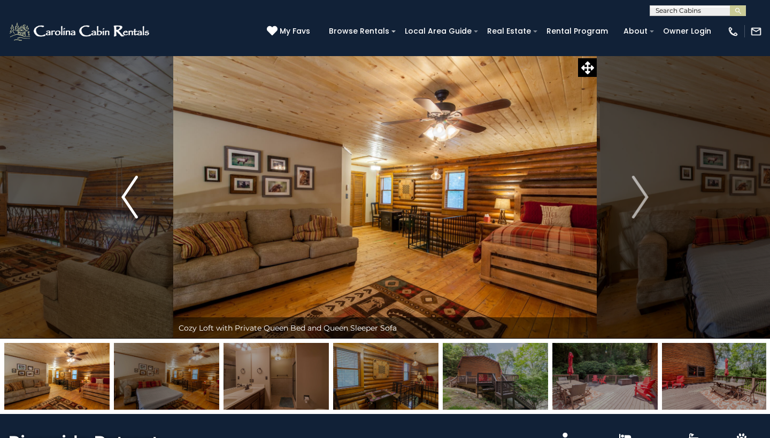
click at [126, 199] on img "Previous" at bounding box center [129, 197] width 16 height 43
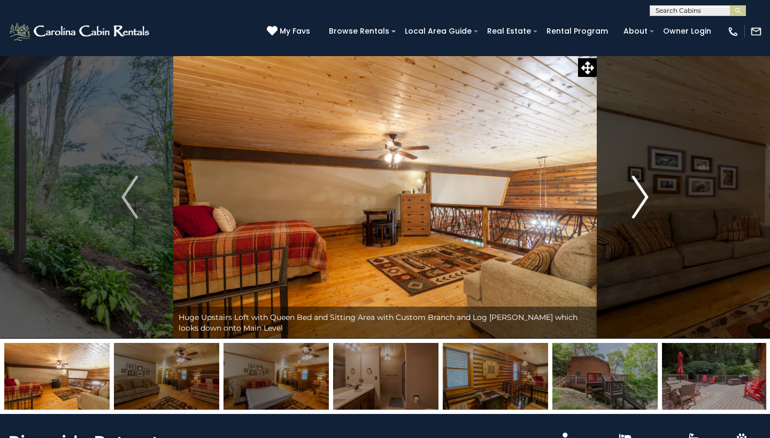
click at [641, 204] on img "Next" at bounding box center [640, 197] width 16 height 43
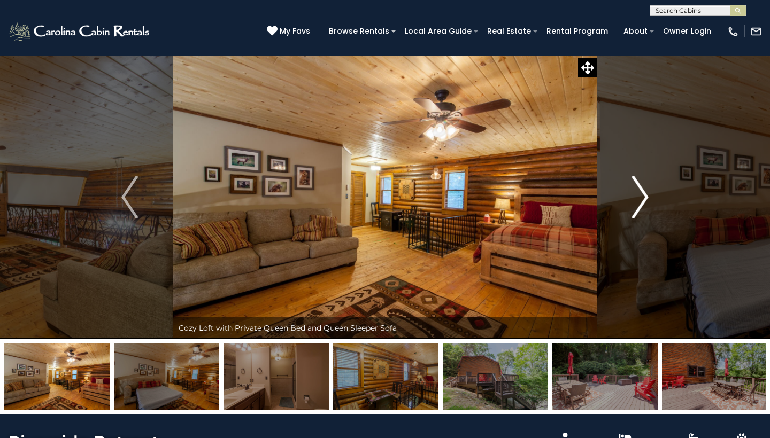
click at [641, 204] on img "Next" at bounding box center [640, 197] width 16 height 43
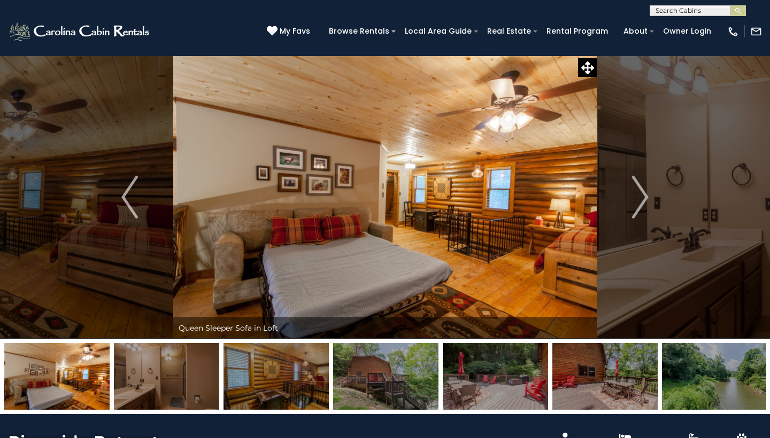
click at [696, 1] on div "**********" at bounding box center [385, 8] width 770 height 16
